Goal: Book appointment/travel/reservation

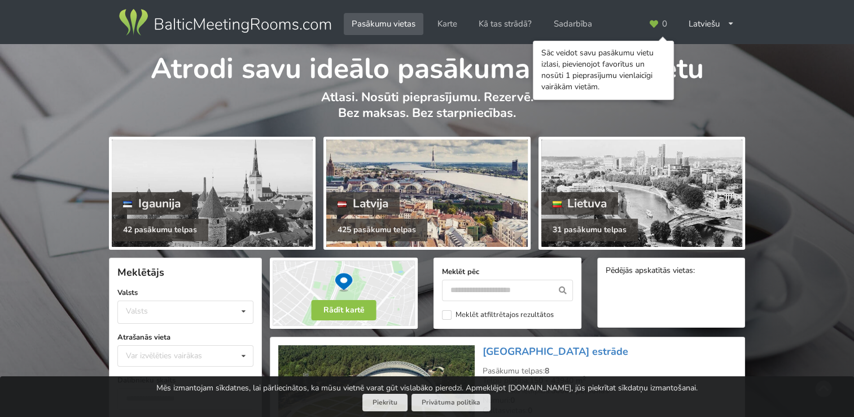
click at [441, 191] on div at bounding box center [426, 192] width 201 height 107
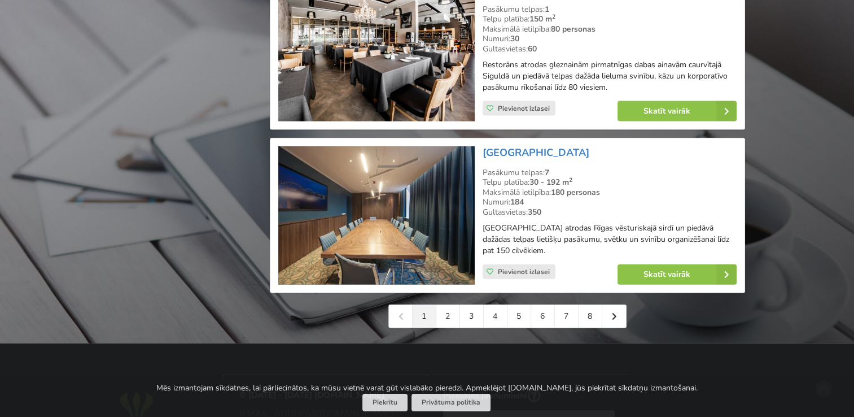
scroll to position [2655, 0]
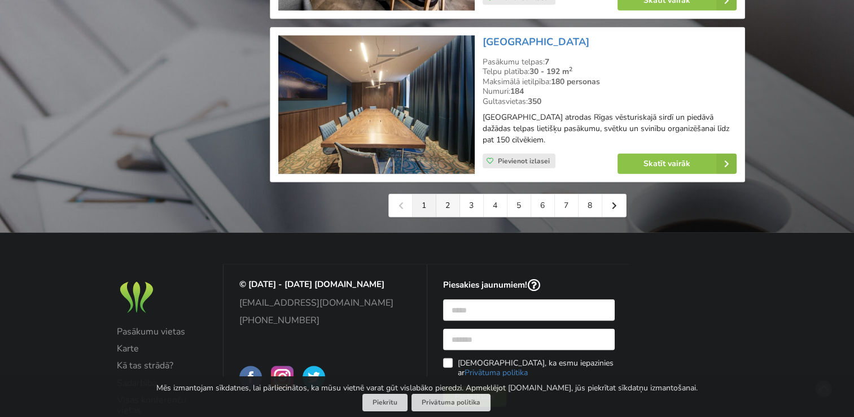
click at [446, 201] on link "2" at bounding box center [448, 205] width 24 height 23
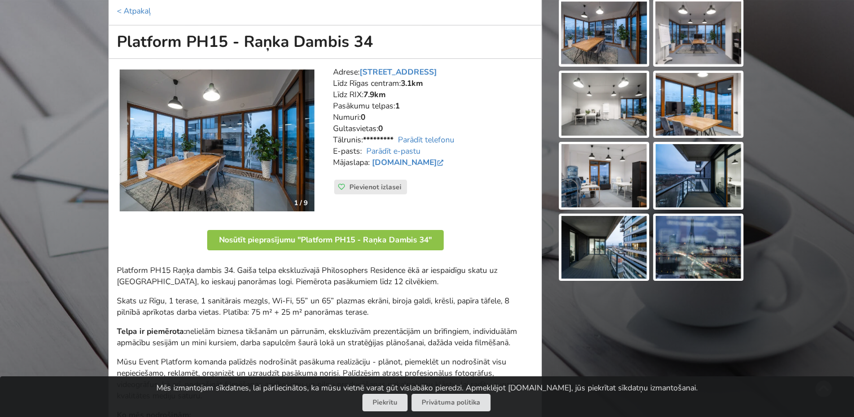
scroll to position [132, 0]
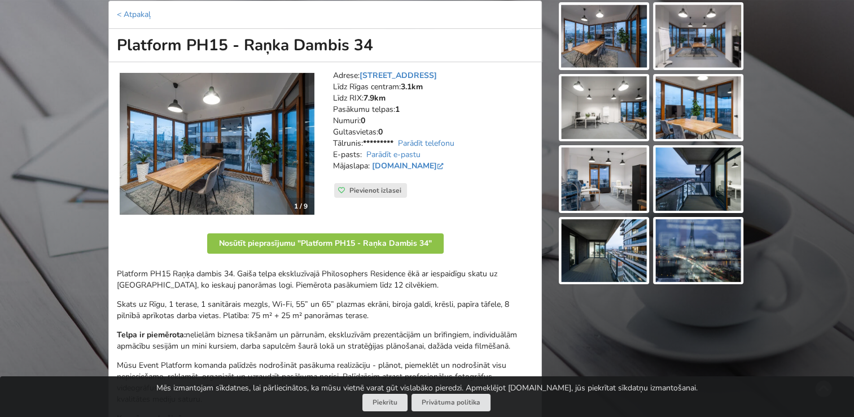
click at [185, 151] on img at bounding box center [217, 143] width 196 height 143
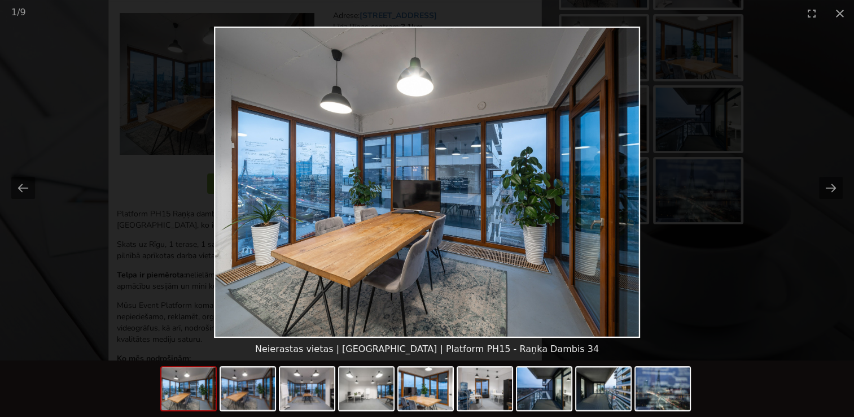
scroll to position [192, 0]
click at [482, 390] on img at bounding box center [485, 388] width 54 height 43
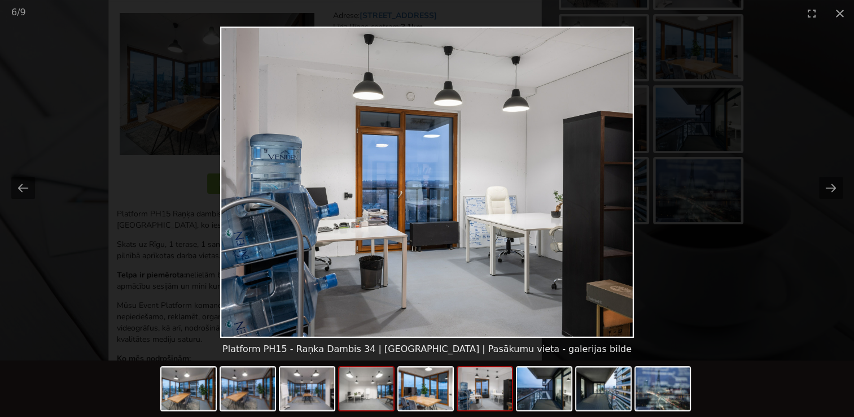
click at [356, 391] on img at bounding box center [366, 388] width 54 height 43
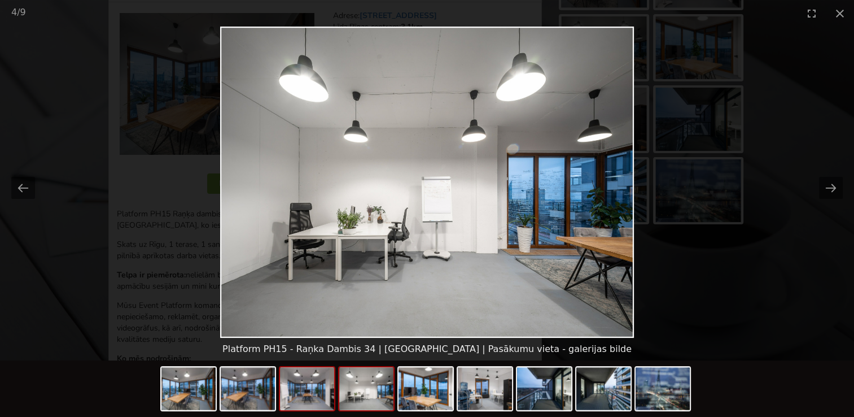
click at [309, 392] on img at bounding box center [307, 388] width 54 height 43
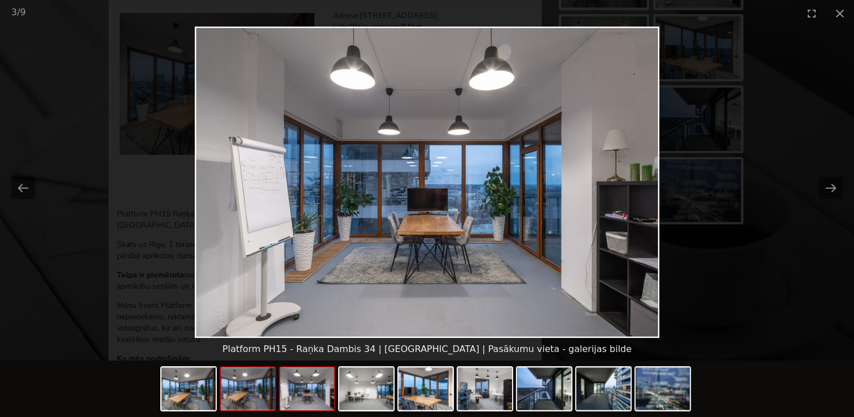
click at [265, 391] on img at bounding box center [248, 388] width 54 height 43
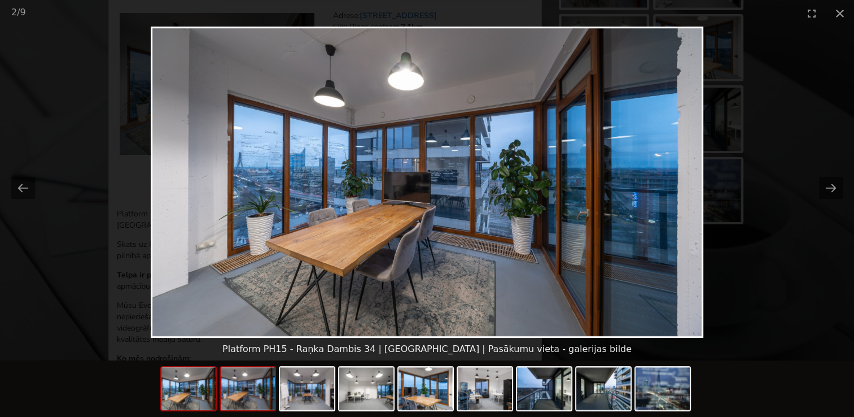
click at [207, 395] on img at bounding box center [188, 388] width 54 height 43
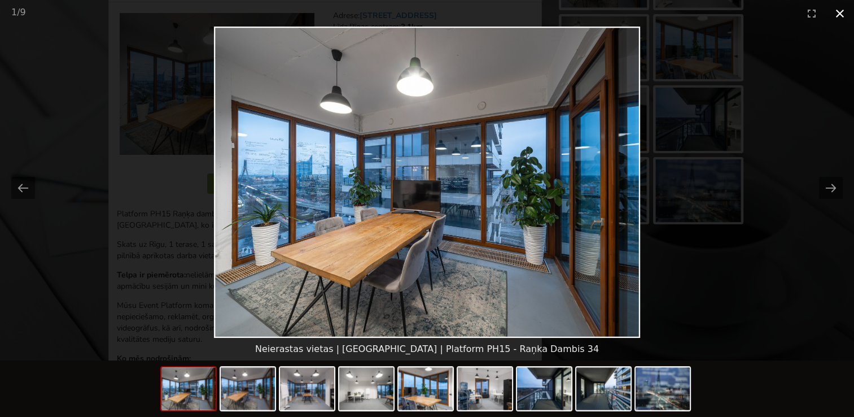
click at [843, 11] on button "Close gallery" at bounding box center [840, 13] width 28 height 27
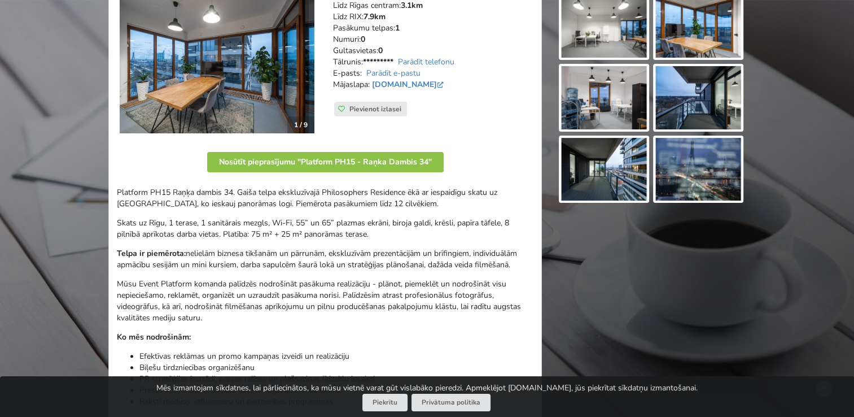
scroll to position [215, 0]
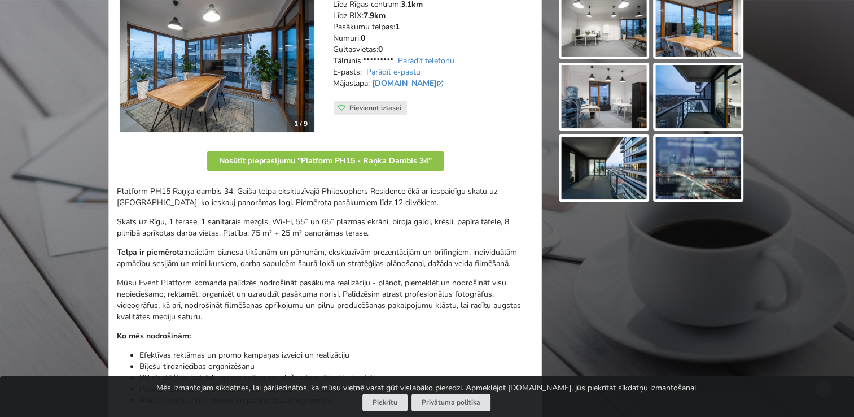
drag, startPoint x: 213, startPoint y: 88, endPoint x: 180, endPoint y: 71, distance: 37.6
click at [180, 71] on img at bounding box center [217, 61] width 196 height 143
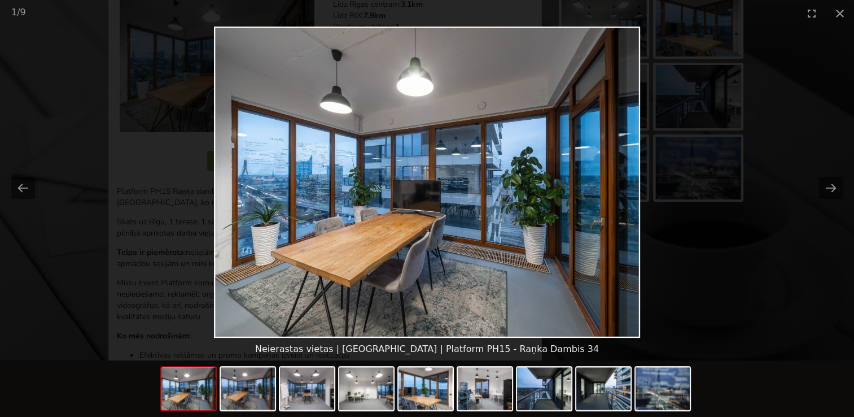
scroll to position [0, 0]
click at [842, 12] on button "Close gallery" at bounding box center [840, 13] width 28 height 27
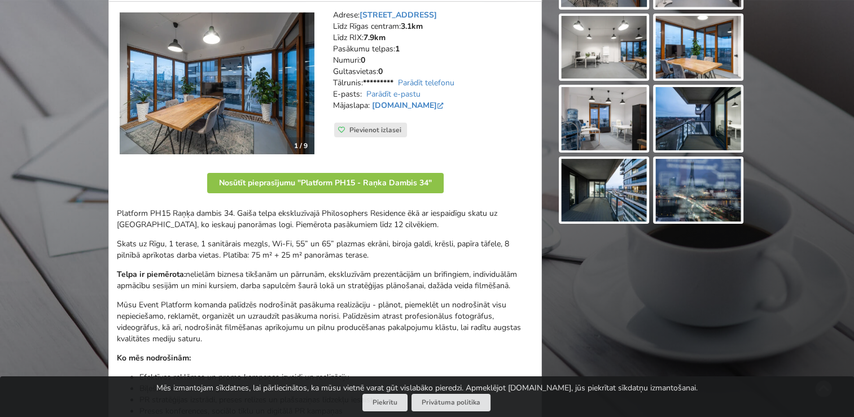
scroll to position [191, 0]
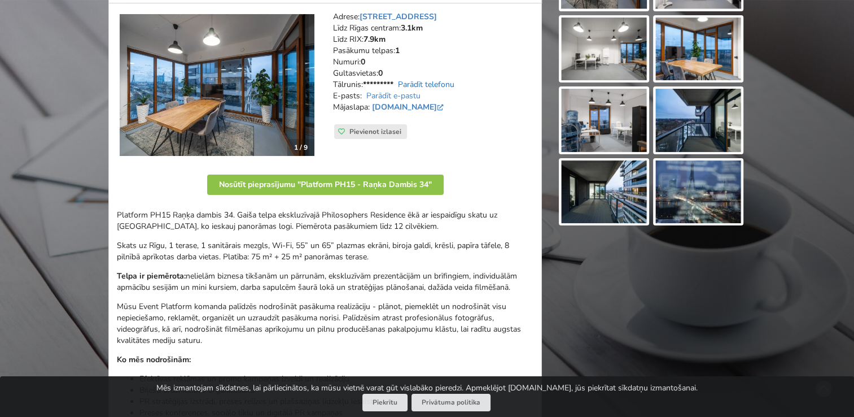
click at [429, 80] on link "Parādīt telefonu" at bounding box center [426, 84] width 56 height 11
drag, startPoint x: 424, startPoint y: 82, endPoint x: 386, endPoint y: 80, distance: 37.9
click at [386, 80] on address "Adrese: Raņka Dambis 34, Rīga Līdz Rīgas centram: 3.1km Līdz RIX: 7.9km Pasākum…" at bounding box center [433, 67] width 200 height 113
copy link "28632545"
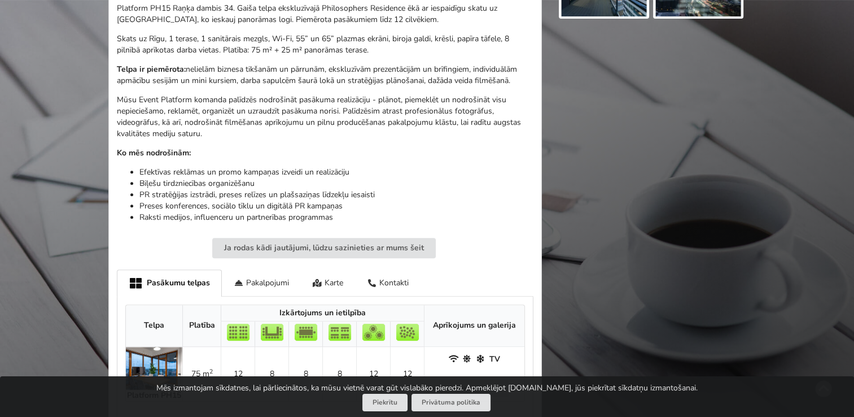
scroll to position [399, 0]
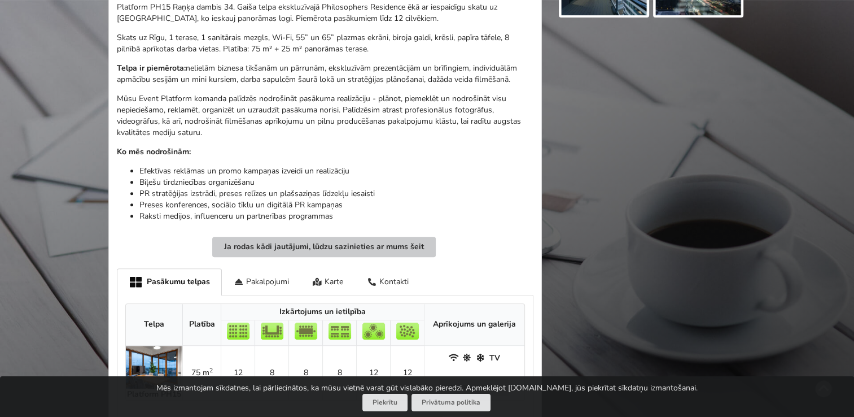
click at [375, 252] on button "Ja rodas kādi jautājumi, lūdzu sazinieties ar mums šeit" at bounding box center [324, 247] width 224 height 20
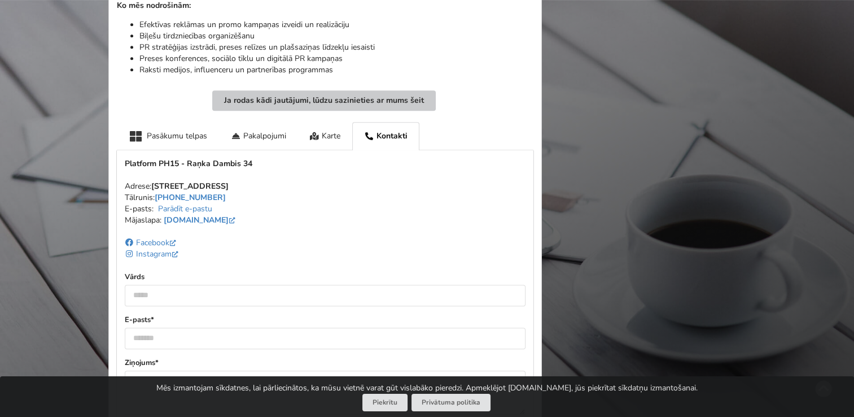
scroll to position [538, 0]
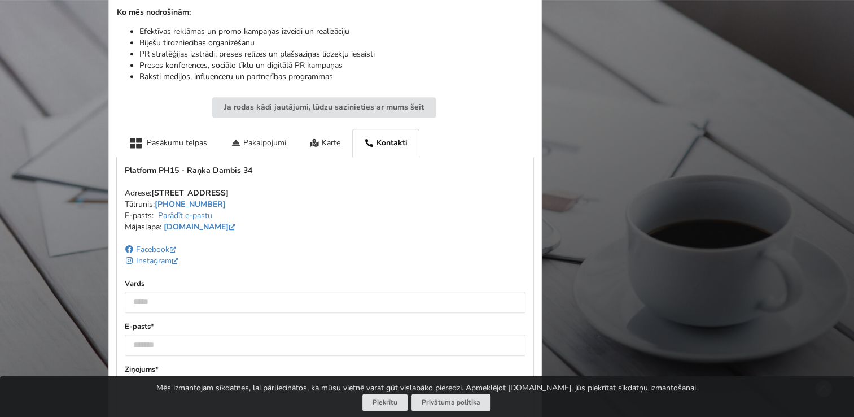
click at [252, 145] on div "Pakalpojumi" at bounding box center [258, 143] width 79 height 28
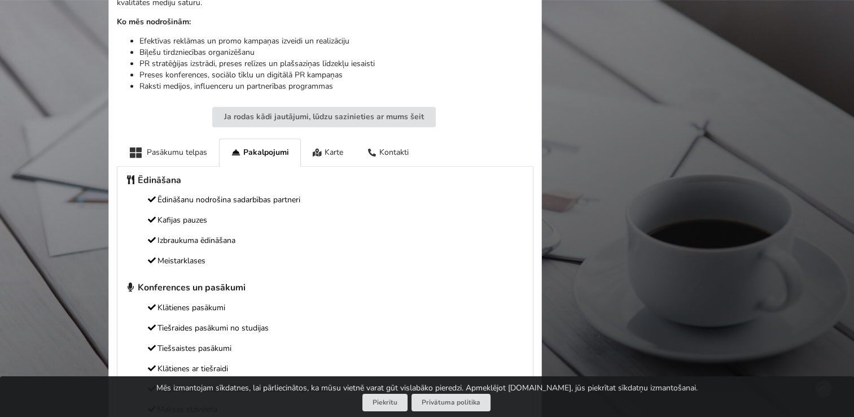
scroll to position [517, 0]
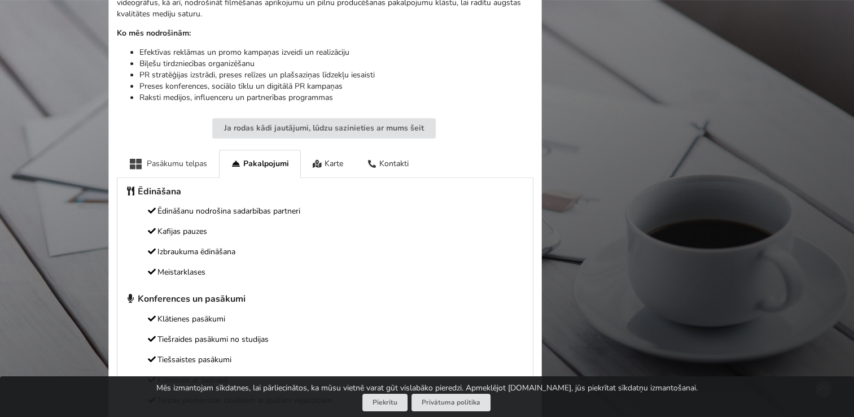
click at [177, 168] on div "Pasākumu telpas" at bounding box center [168, 164] width 102 height 28
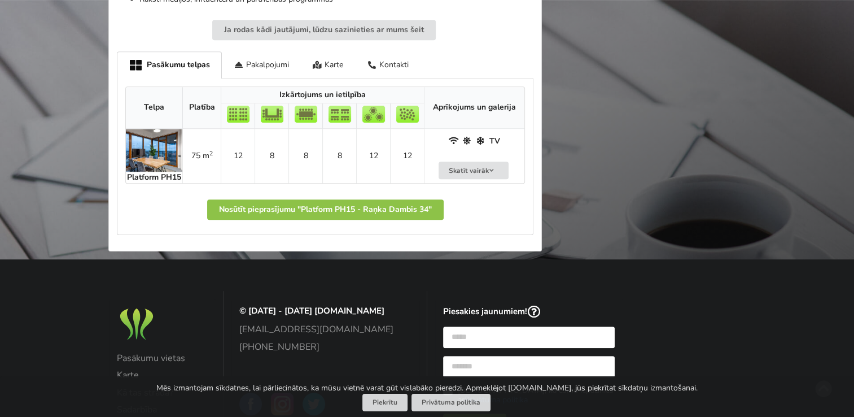
scroll to position [617, 0]
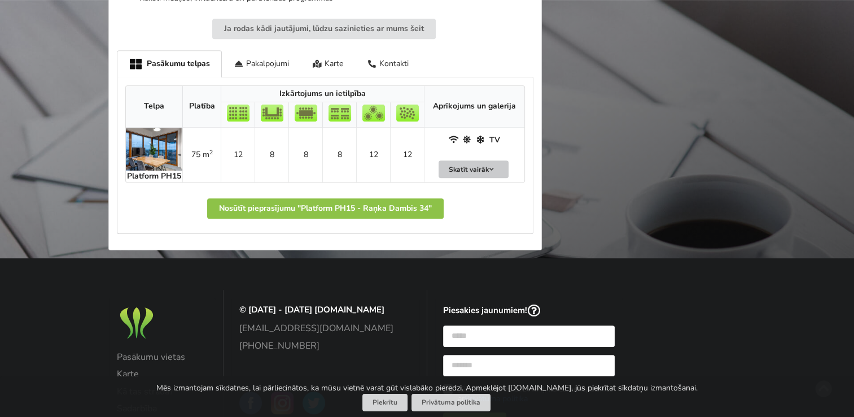
click at [472, 168] on button "Skatīt vairāk" at bounding box center [474, 169] width 70 height 18
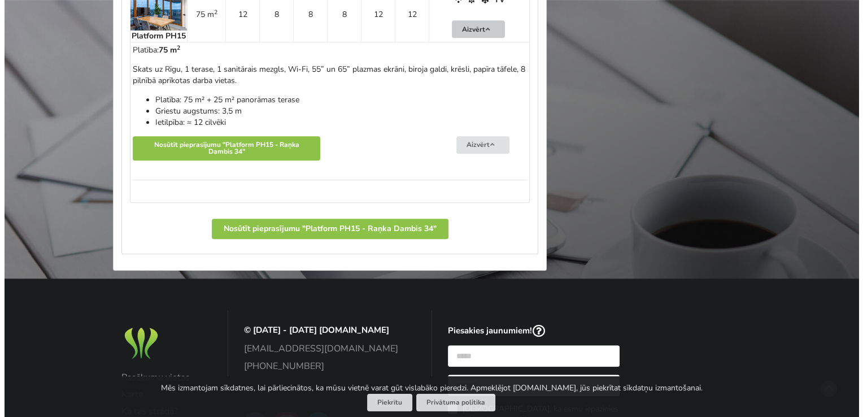
scroll to position [757, 0]
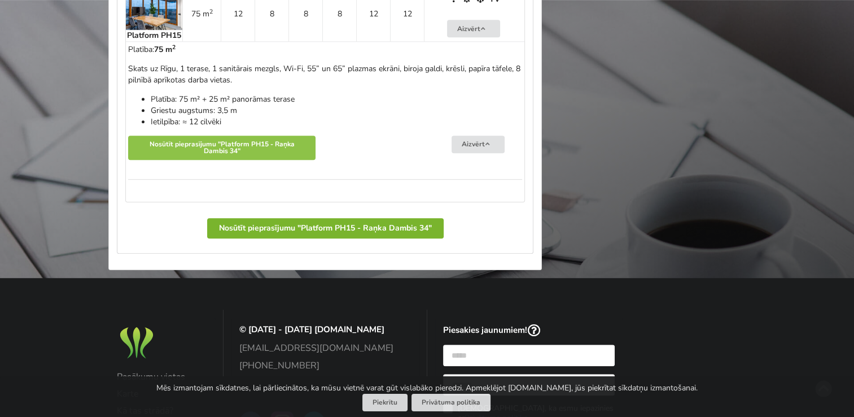
click at [334, 225] on button "Nosūtīt pieprasījumu "Platform PH15 - Raņka Dambis 34"" at bounding box center [325, 228] width 237 height 20
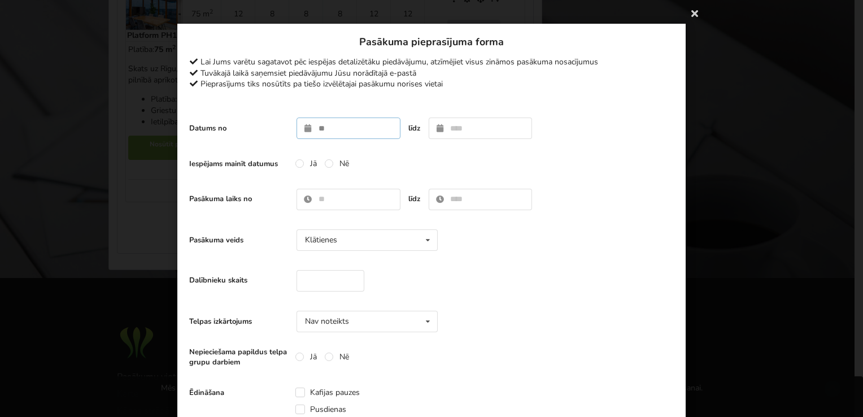
click at [321, 130] on input "text" at bounding box center [348, 127] width 104 height 21
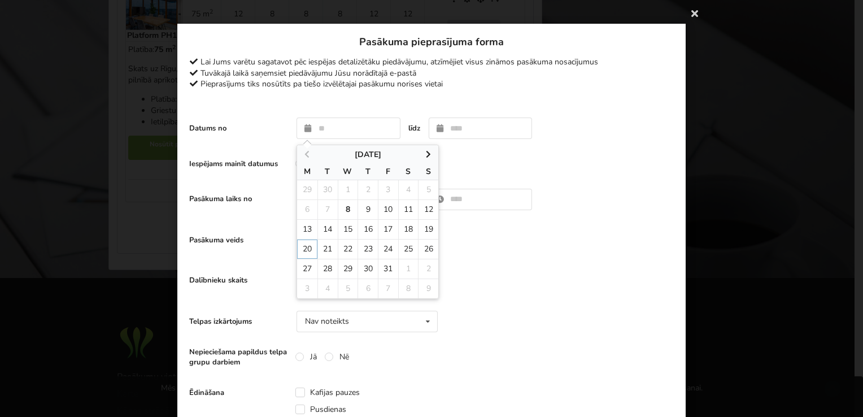
type input "**********"
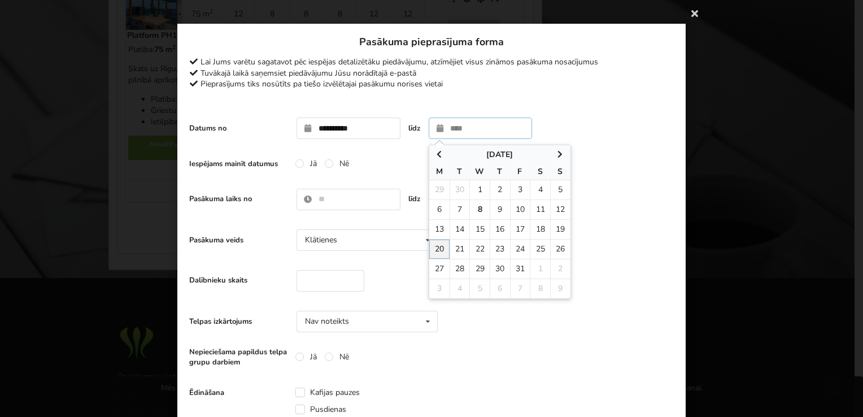
type input "**********"
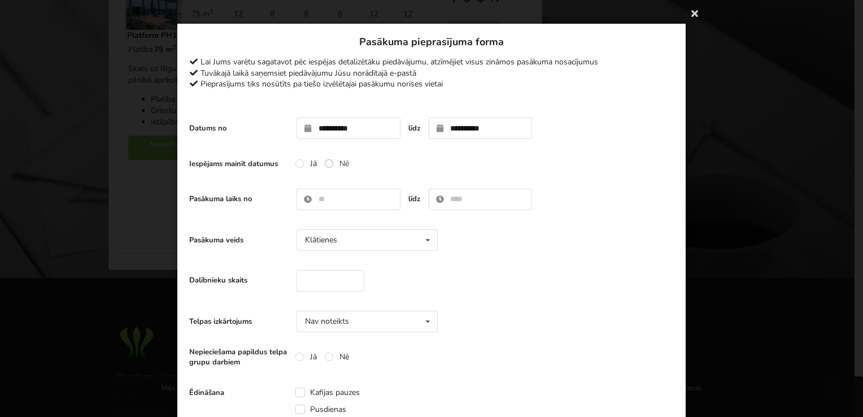
click at [331, 166] on label "Nē" at bounding box center [337, 164] width 24 height 10
click at [321, 195] on input "text" at bounding box center [348, 199] width 104 height 21
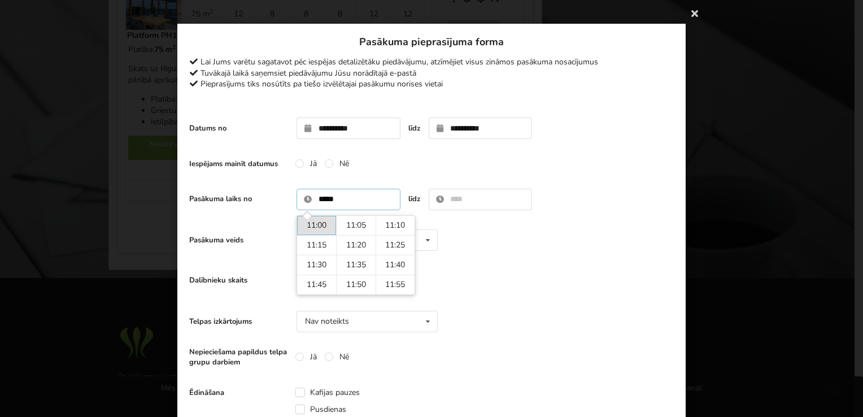
type input "*****"
click at [468, 202] on input "text" at bounding box center [481, 199] width 104 height 21
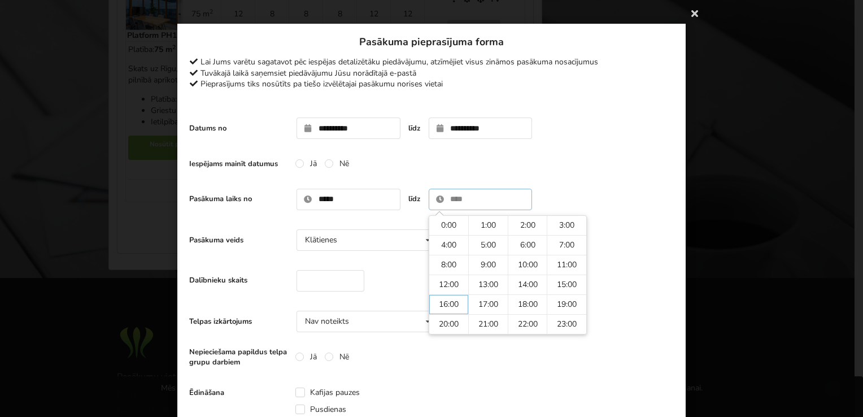
type input "*****"
click at [370, 273] on div "Dalībnieku skaits" at bounding box center [431, 280] width 484 height 33
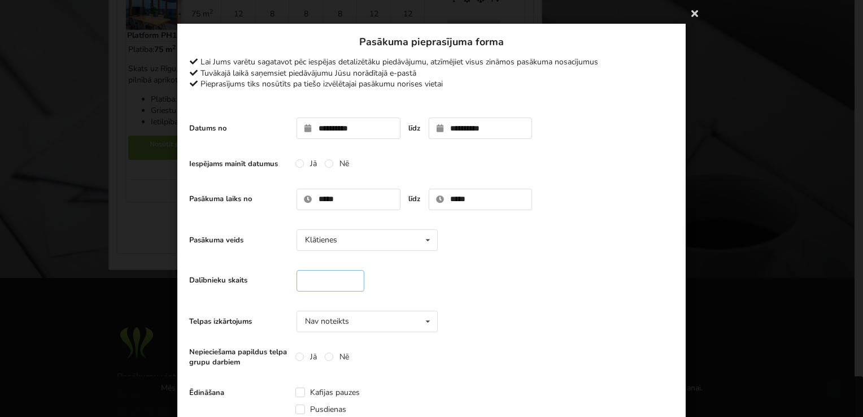
click at [296, 273] on input "number" at bounding box center [330, 280] width 68 height 21
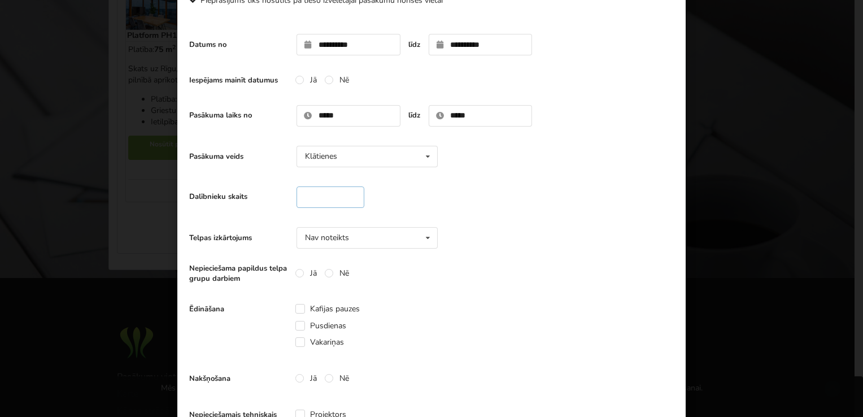
scroll to position [88, 0]
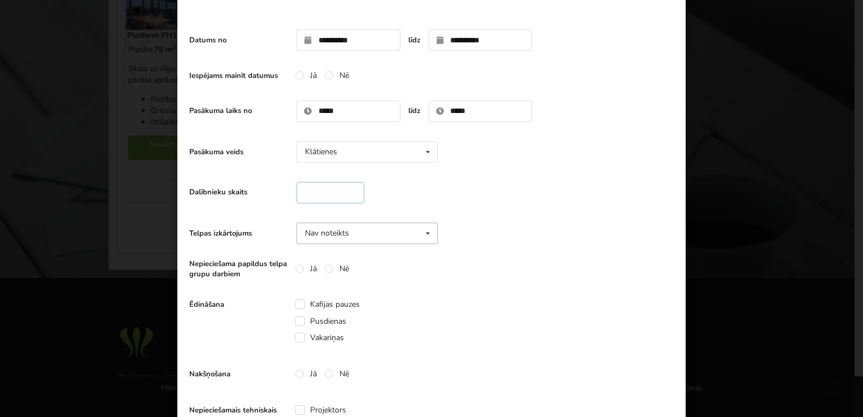
type input "*"
click at [422, 233] on icon at bounding box center [428, 233] width 16 height 21
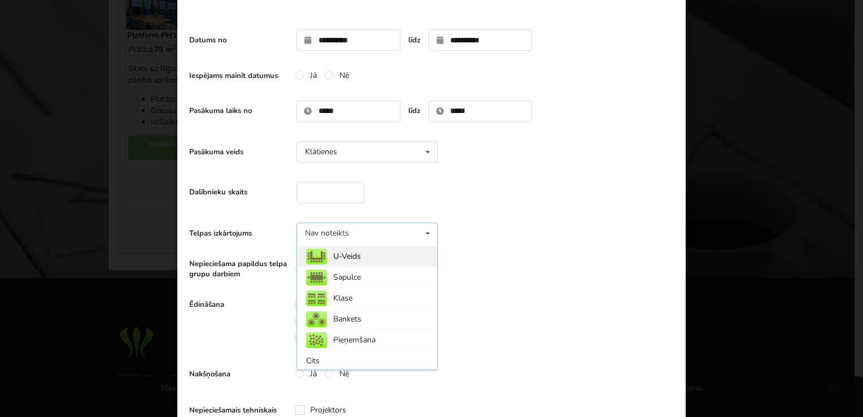
scroll to position [0, 0]
click at [358, 252] on div "Nav noteikts" at bounding box center [367, 253] width 140 height 21
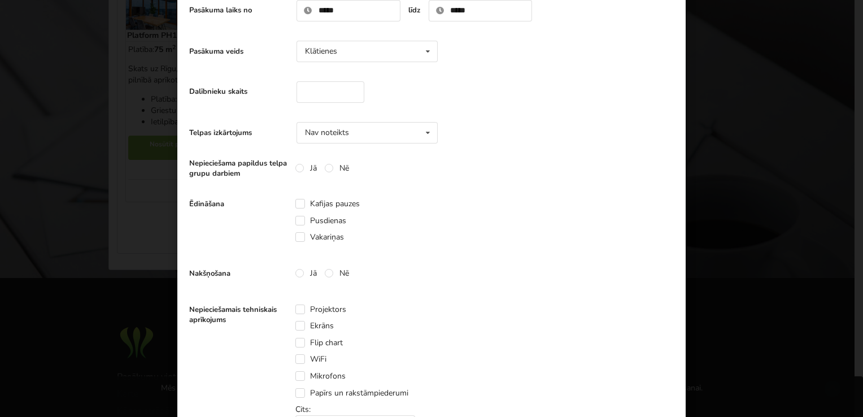
scroll to position [207, 0]
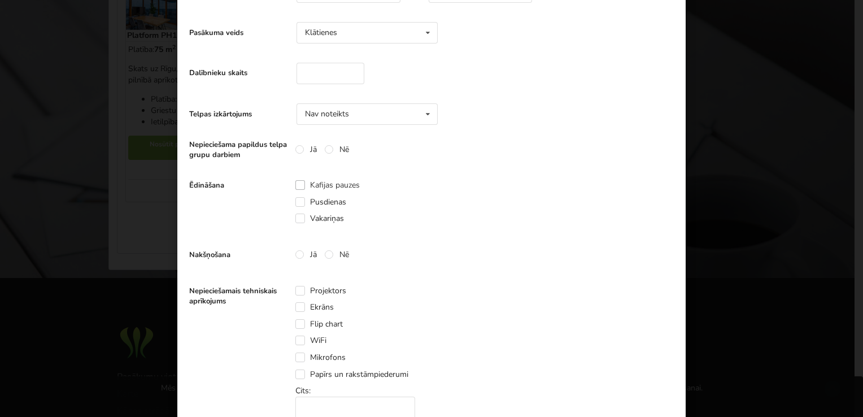
click at [296, 186] on label "Kafijas pauzes" at bounding box center [327, 185] width 64 height 10
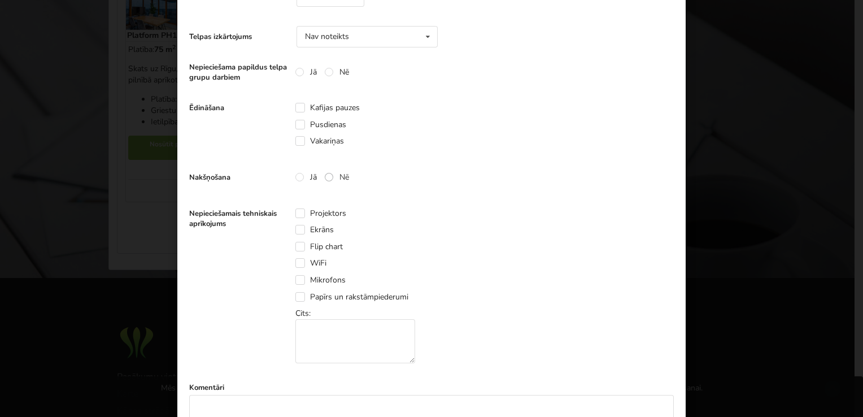
click at [326, 175] on label "Nē" at bounding box center [337, 177] width 24 height 10
click at [295, 228] on label "Ekrāns" at bounding box center [314, 230] width 38 height 10
click at [295, 265] on label "WiFi" at bounding box center [310, 263] width 31 height 10
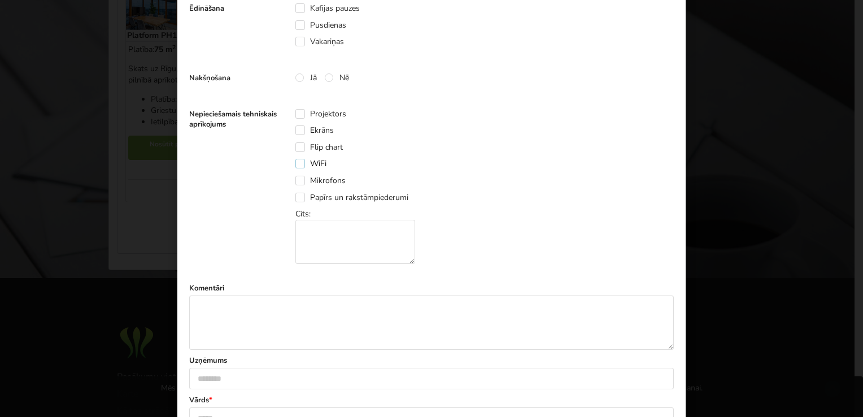
scroll to position [383, 0]
click at [355, 239] on textarea at bounding box center [355, 243] width 120 height 44
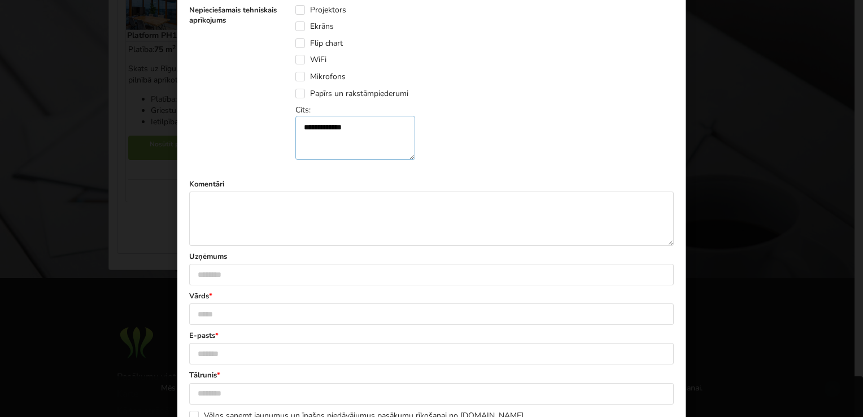
scroll to position [492, 0]
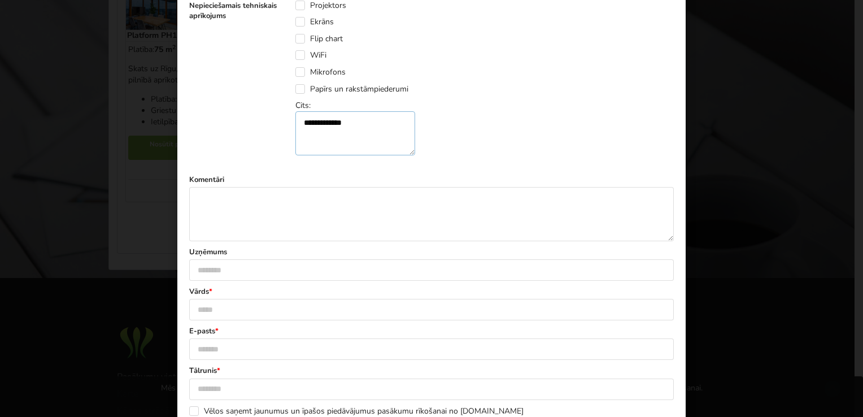
type textarea "**********"
click at [211, 196] on textarea at bounding box center [431, 214] width 484 height 54
click at [221, 269] on input "text" at bounding box center [431, 269] width 484 height 21
type input "*********"
type input "**********"
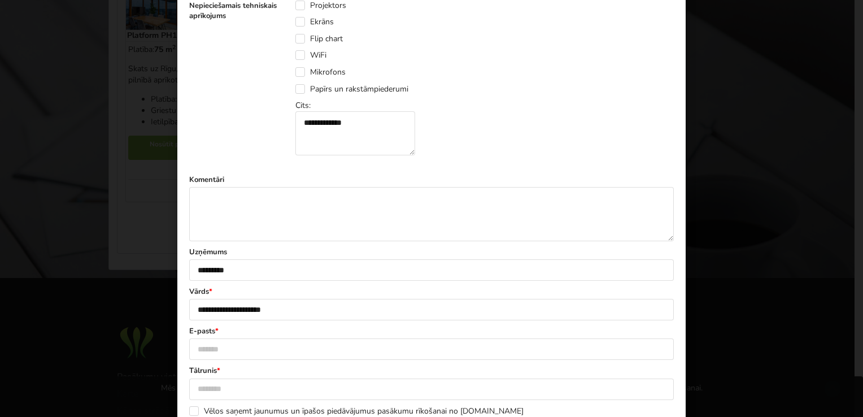
type input "**********"
type input "********"
drag, startPoint x: 237, startPoint y: 307, endPoint x: 150, endPoint y: 308, distance: 87.0
click at [150, 308] on div "**********" at bounding box center [431, 208] width 863 height 417
click at [246, 308] on input "**********" at bounding box center [431, 309] width 484 height 21
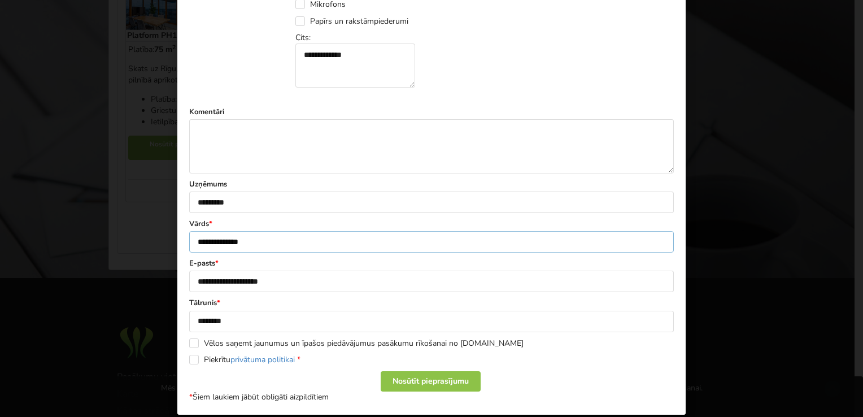
scroll to position [571, 0]
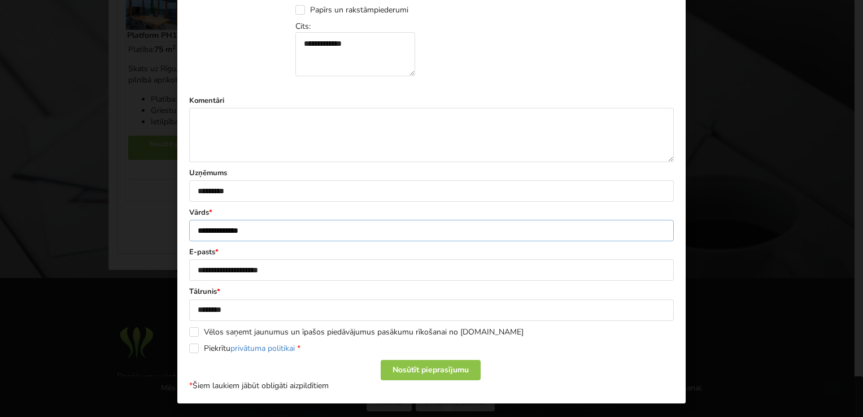
type input "**********"
drag, startPoint x: 237, startPoint y: 270, endPoint x: 197, endPoint y: 269, distance: 40.1
click at [197, 269] on input "**********" at bounding box center [431, 269] width 484 height 21
type input "*"
click at [317, 250] on label "E-pasts *" at bounding box center [431, 252] width 484 height 10
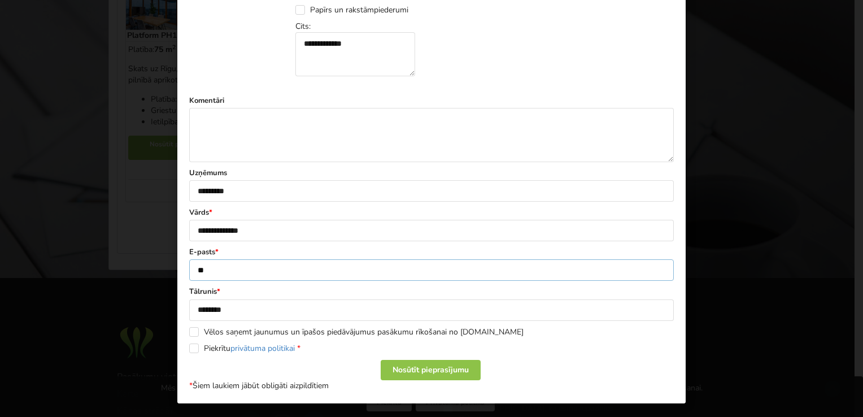
click at [272, 266] on input "**" at bounding box center [431, 269] width 484 height 21
type input "**********"
click at [190, 347] on label "Piekrītu privātuma politikai *" at bounding box center [244, 348] width 111 height 10
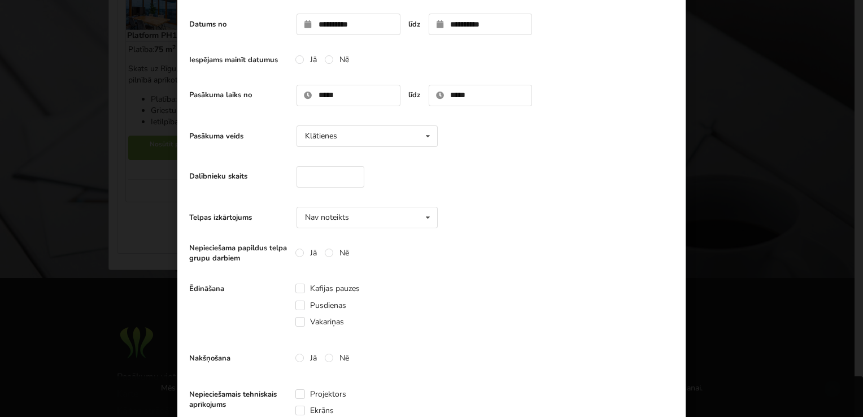
scroll to position [0, 0]
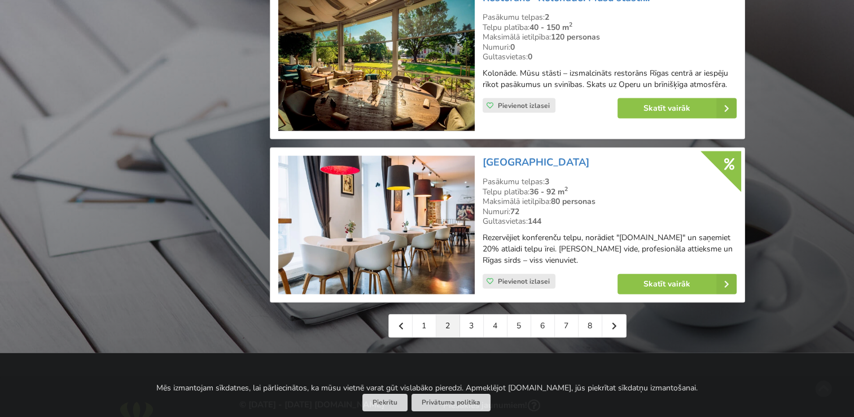
scroll to position [2533, 0]
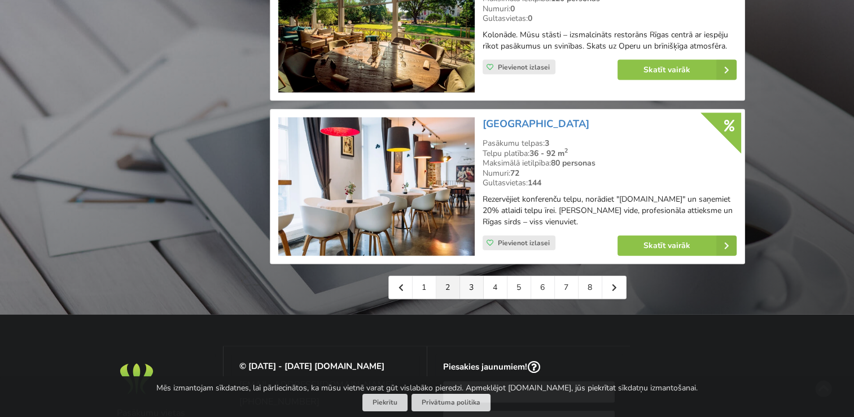
click at [465, 284] on link "3" at bounding box center [472, 287] width 24 height 23
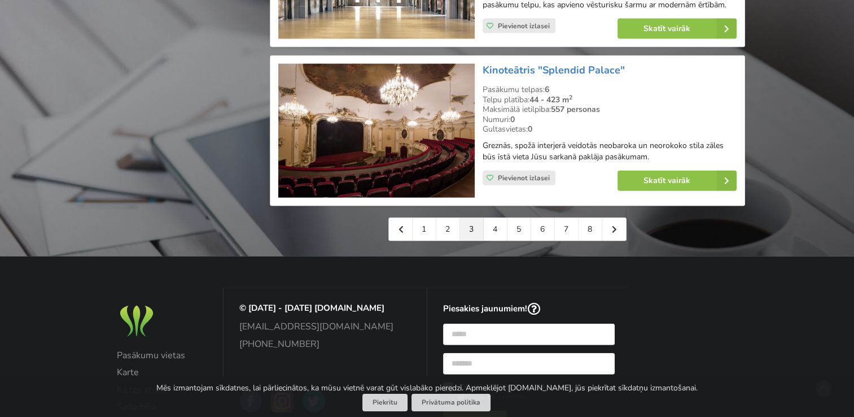
scroll to position [2613, 0]
click at [491, 224] on link "4" at bounding box center [496, 229] width 24 height 23
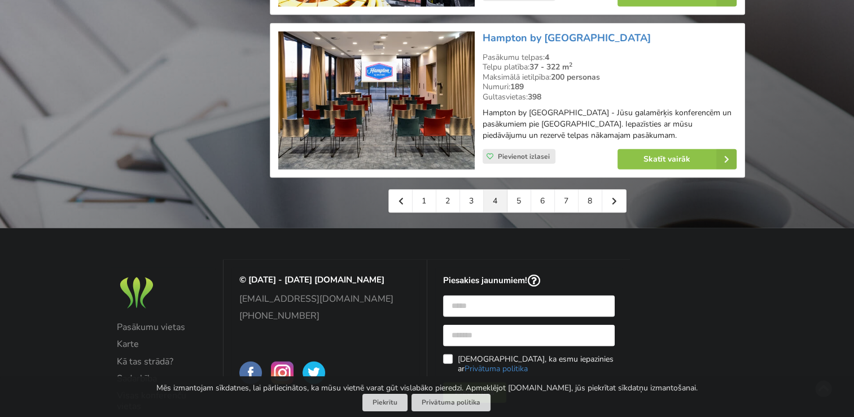
scroll to position [2641, 0]
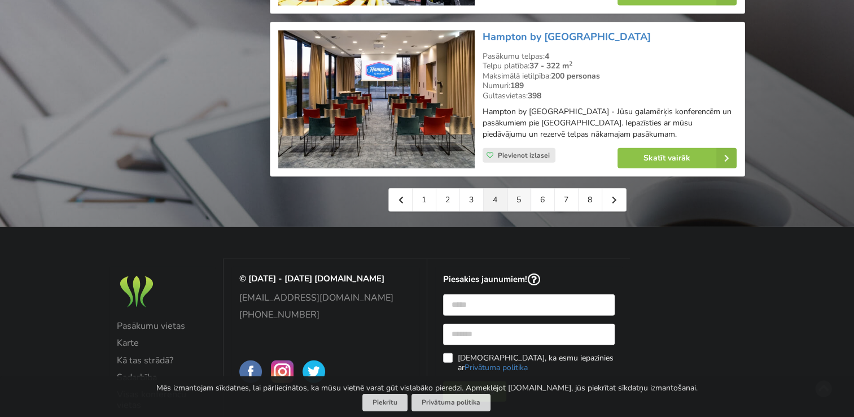
click at [517, 189] on link "5" at bounding box center [520, 200] width 24 height 23
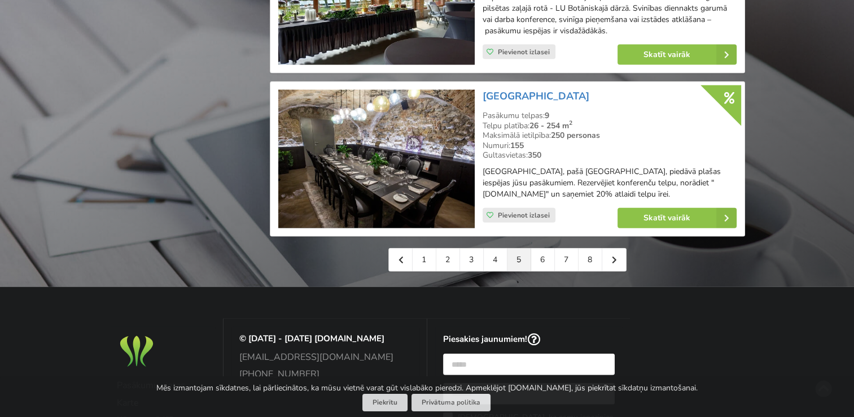
scroll to position [2602, 0]
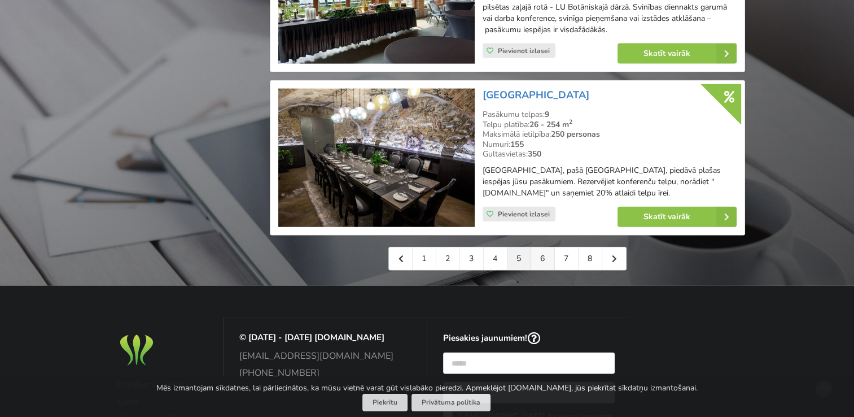
click at [549, 257] on link "6" at bounding box center [543, 258] width 24 height 23
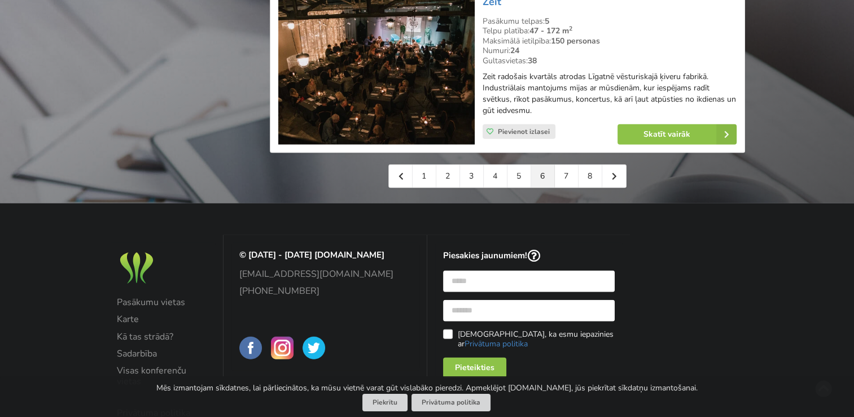
scroll to position [2723, 0]
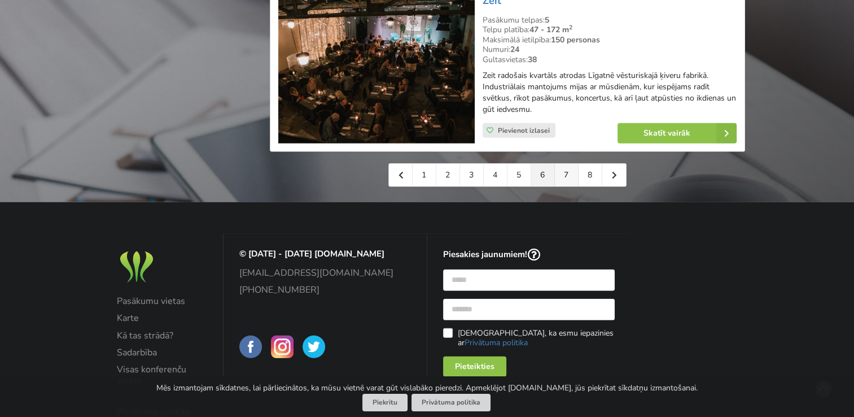
click at [565, 164] on link "7" at bounding box center [567, 175] width 24 height 23
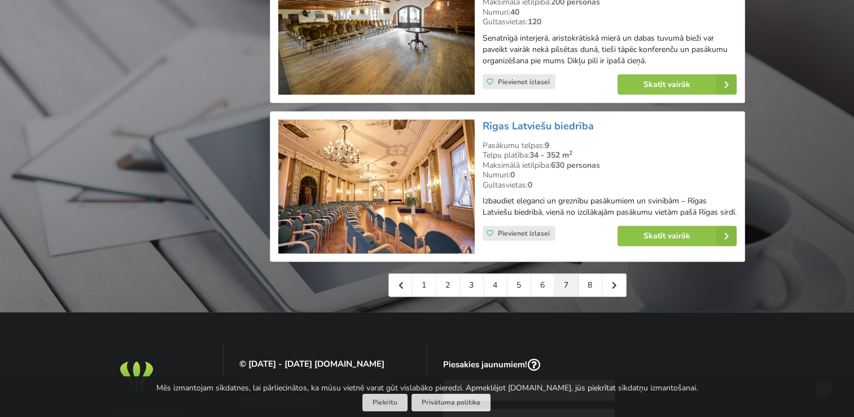
scroll to position [2589, 0]
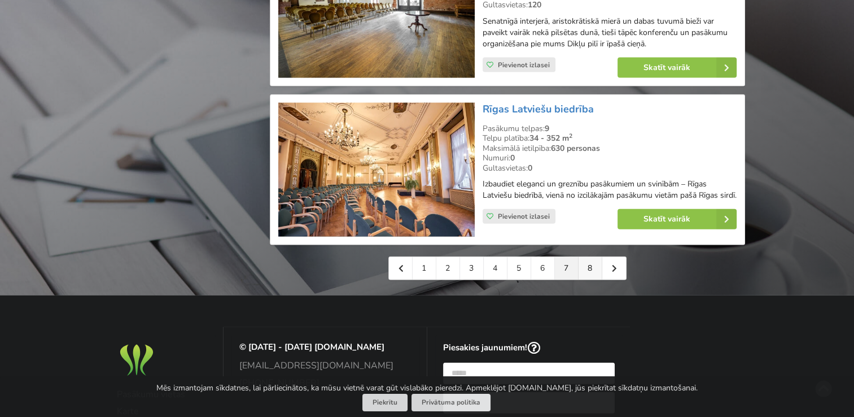
click at [585, 257] on link "8" at bounding box center [591, 268] width 24 height 23
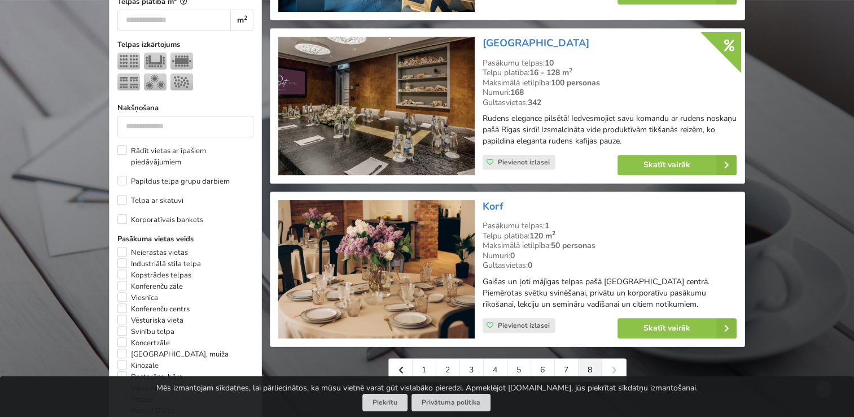
scroll to position [474, 0]
